Goal: Find contact information: Find contact information

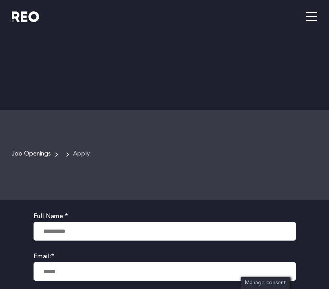
scroll to position [474, 0]
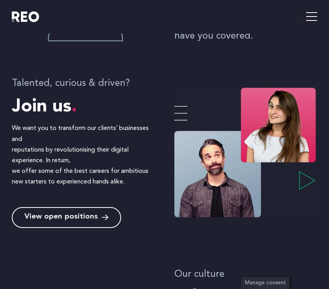
click at [64, 214] on span "View open positions" at bounding box center [60, 217] width 73 height 7
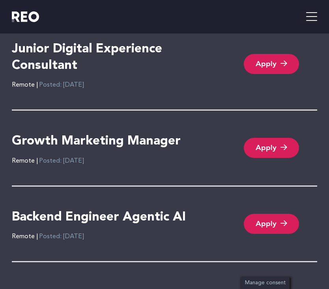
scroll to position [1701, 0]
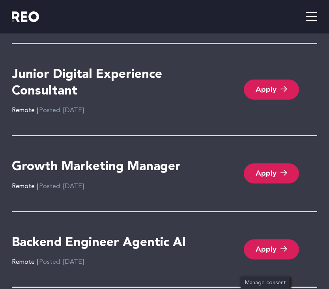
click at [52, 95] on h4 "Junior Digital Experience Consultant" at bounding box center [119, 83] width 214 height 33
click at [309, 18] on icon "hamburger-icon" at bounding box center [311, 17] width 11 height 13
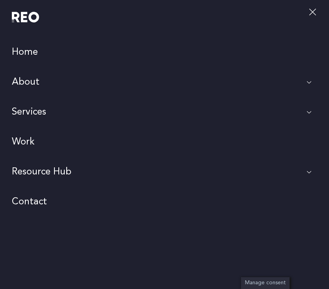
click at [34, 203] on link "Contact" at bounding box center [164, 202] width 329 height 30
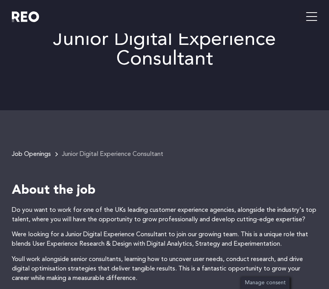
scroll to position [40, 0]
